Goal: Information Seeking & Learning: Learn about a topic

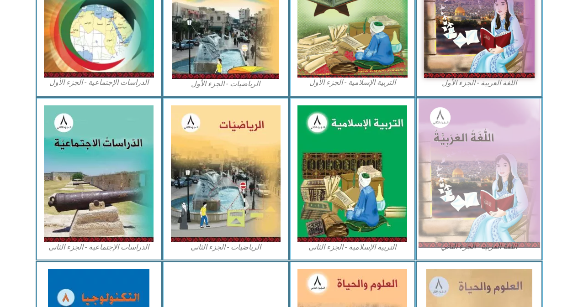
scroll to position [366, 0]
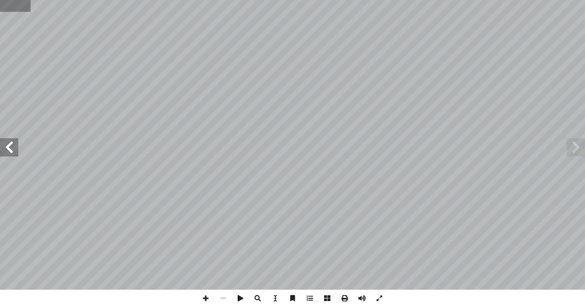
click at [13, 11] on input "text" at bounding box center [15, 6] width 31 height 12
type input "**"
click at [207, 302] on span at bounding box center [205, 298] width 17 height 17
click at [12, 147] on span at bounding box center [9, 147] width 18 height 18
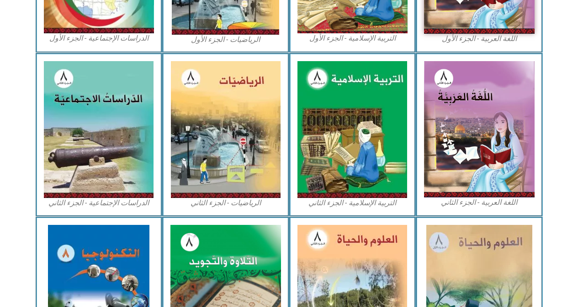
scroll to position [398, 0]
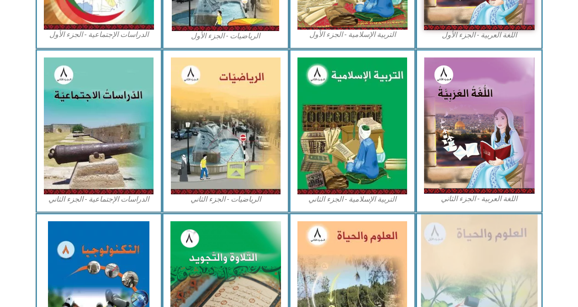
click at [496, 258] on img at bounding box center [479, 290] width 117 height 151
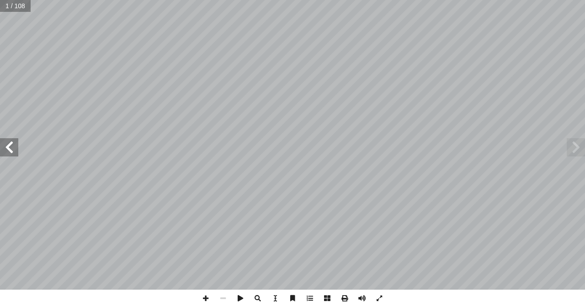
click at [9, 5] on input "text" at bounding box center [15, 6] width 31 height 12
type input "**"
click at [15, 149] on span at bounding box center [9, 147] width 18 height 18
click at [204, 298] on span at bounding box center [205, 298] width 17 height 17
